Goal: Information Seeking & Learning: Learn about a topic

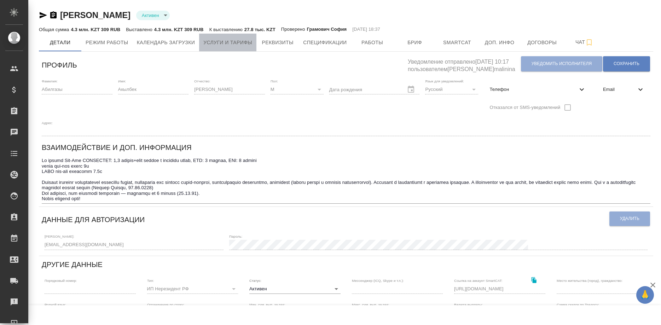
click at [224, 43] on span "Услуги и тарифы" at bounding box center [227, 42] width 49 height 9
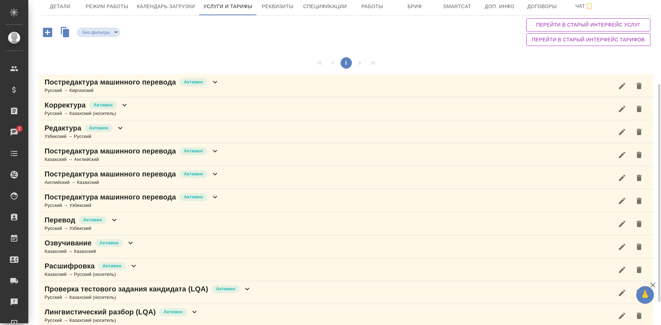
scroll to position [72, 0]
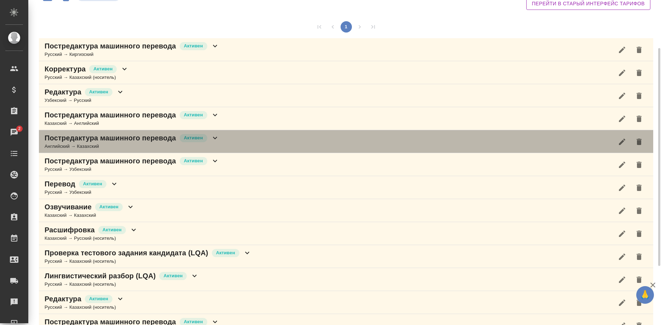
click at [131, 142] on p "Постредактура машинного перевода" at bounding box center [111, 138] width 132 height 10
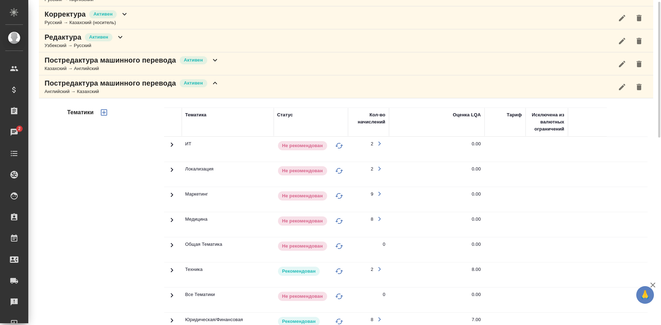
scroll to position [91, 0]
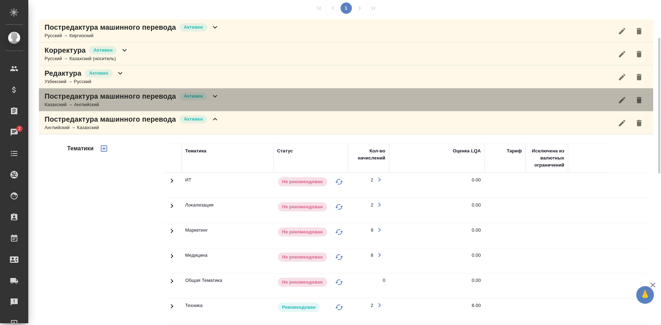
click at [134, 102] on div "Казахский → Английский" at bounding box center [132, 104] width 175 height 7
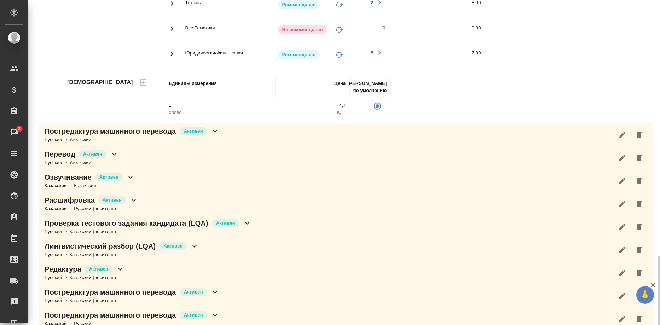
scroll to position [721, 0]
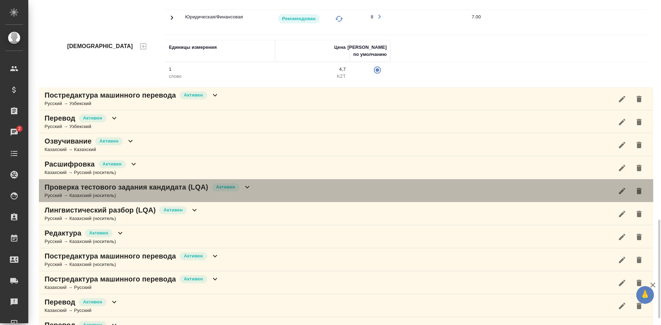
click at [146, 185] on p "Проверка тестового задания кандидата (LQA)" at bounding box center [127, 187] width 164 height 10
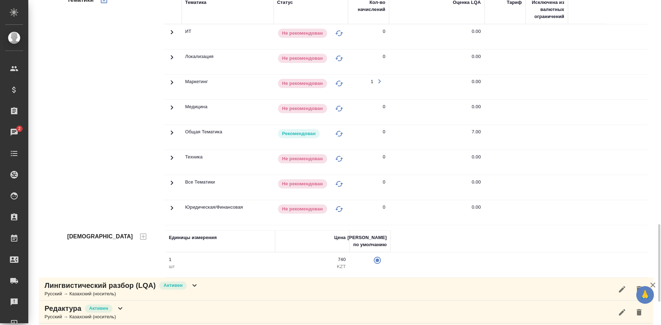
scroll to position [1035, 0]
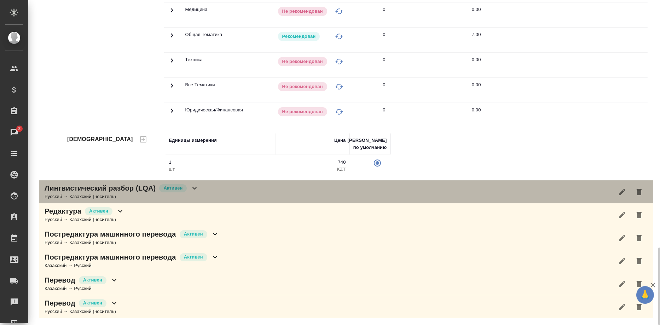
click at [127, 199] on div "Русский → Казахский (носитель)" at bounding box center [122, 196] width 154 height 7
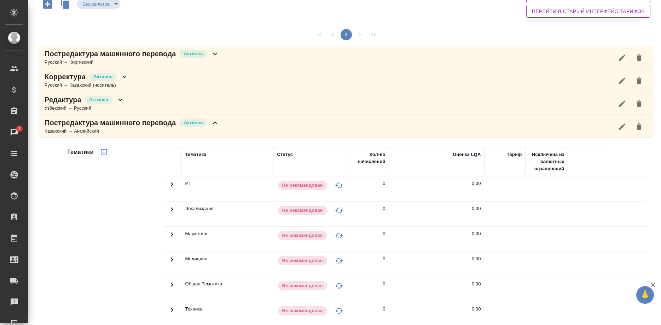
scroll to position [0, 0]
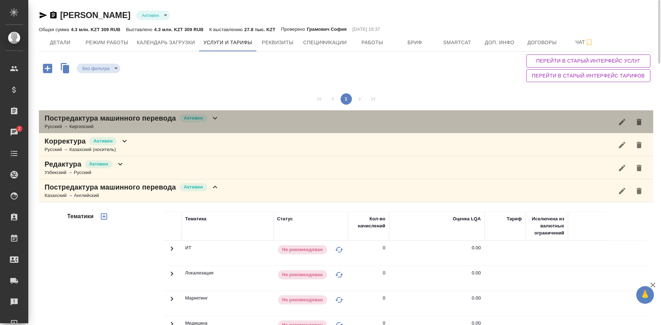
click at [145, 124] on div "Русский → Киргизский" at bounding box center [132, 126] width 175 height 7
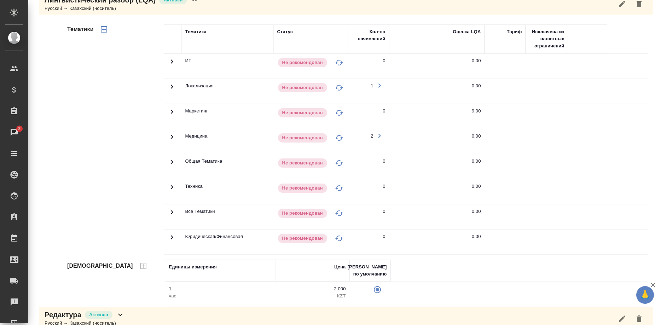
scroll to position [1618, 0]
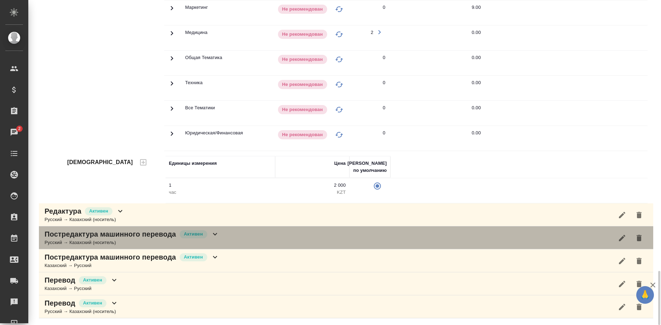
click at [123, 234] on p "Постредактура машинного перевода" at bounding box center [111, 234] width 132 height 10
